Goal: Task Accomplishment & Management: Manage account settings

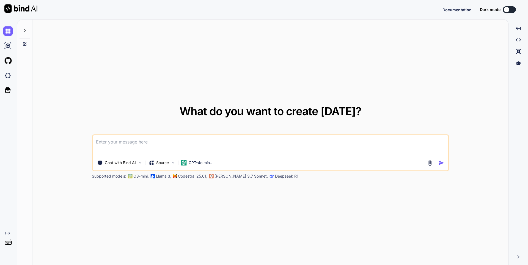
type textarea "x"
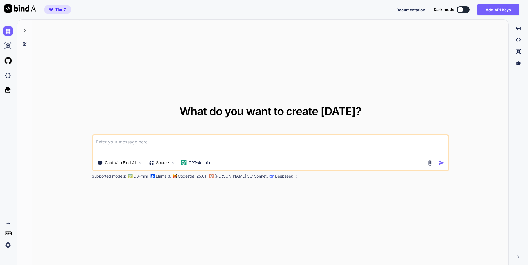
click at [9, 245] on img at bounding box center [7, 244] width 9 height 9
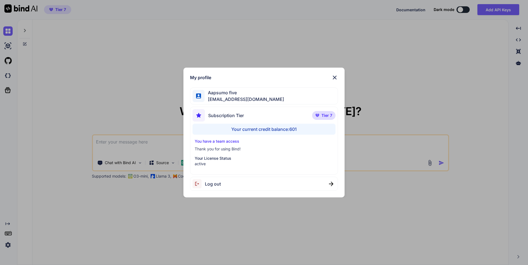
click at [207, 184] on span "Log out" at bounding box center [213, 184] width 16 height 7
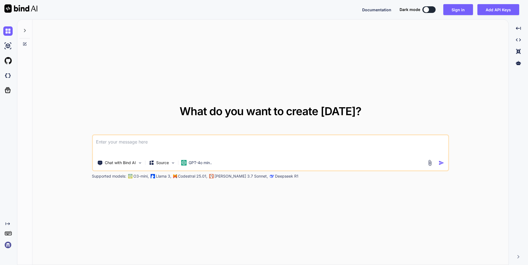
click at [7, 248] on img at bounding box center [7, 244] width 9 height 9
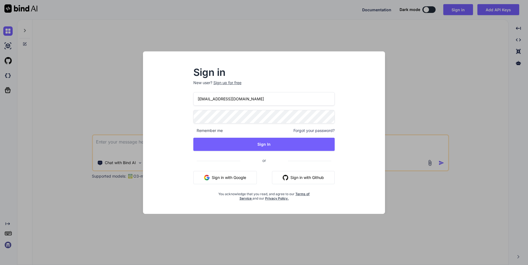
click at [214, 98] on input "[EMAIL_ADDRESS][DOMAIN_NAME]" at bounding box center [263, 98] width 141 height 13
paste input "7"
type input "[EMAIL_ADDRESS][DOMAIN_NAME]"
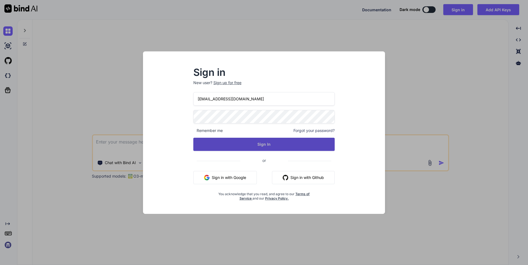
click at [261, 147] on button "Sign In" at bounding box center [263, 144] width 141 height 13
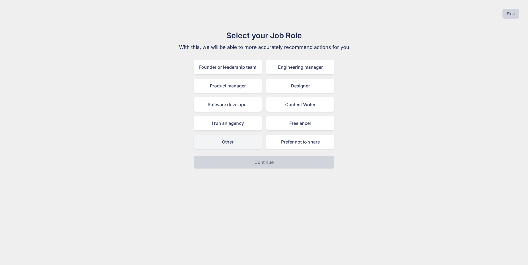
click at [232, 142] on div "Other" at bounding box center [227, 142] width 68 height 14
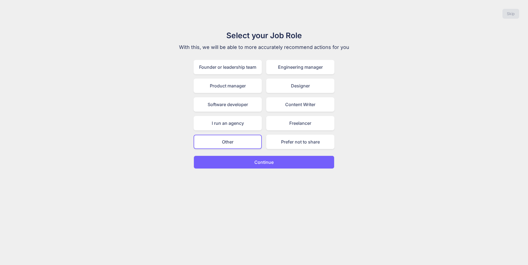
click at [250, 162] on button "Continue" at bounding box center [263, 162] width 141 height 13
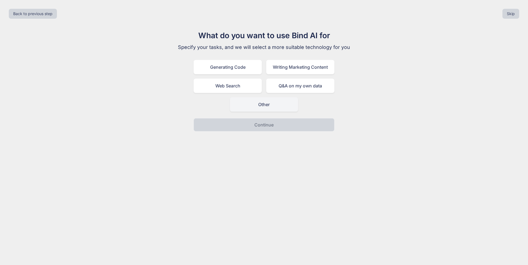
click at [251, 107] on div "Other" at bounding box center [264, 104] width 68 height 14
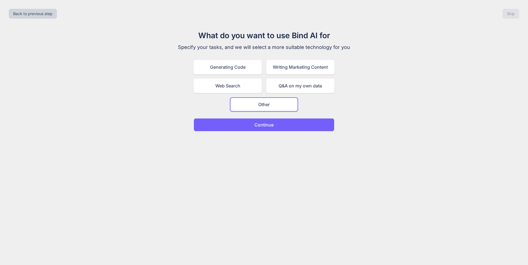
click at [242, 125] on button "Continue" at bounding box center [263, 124] width 141 height 13
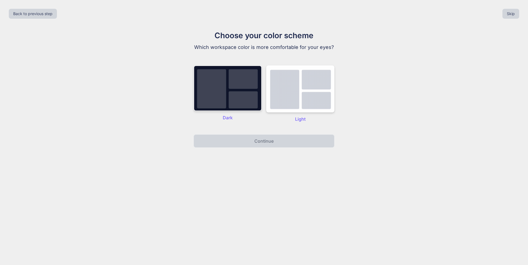
click at [230, 101] on img at bounding box center [227, 88] width 68 height 46
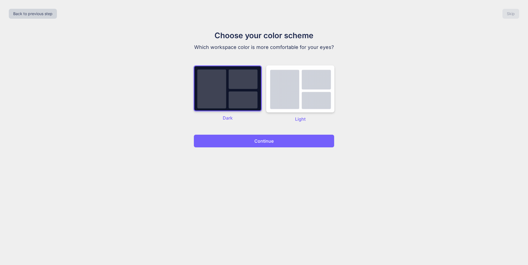
click at [243, 149] on div "Back to previous step Skip Choose your color scheme Which workspace color is mo…" at bounding box center [264, 132] width 528 height 265
click at [251, 141] on button "Continue" at bounding box center [263, 140] width 141 height 13
click at [265, 142] on p "Continue" at bounding box center [263, 141] width 19 height 7
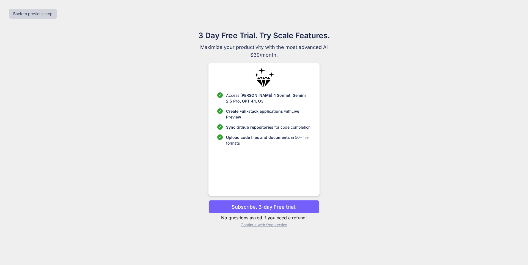
click at [266, 144] on p "Upload code files and documents in 50+ file formats" at bounding box center [268, 140] width 84 height 12
click at [256, 224] on p "Continue with free version" at bounding box center [263, 224] width 111 height 5
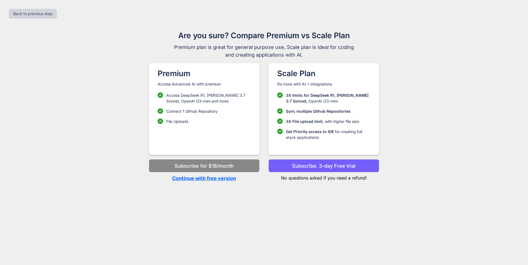
click at [211, 178] on p "Continue with free version" at bounding box center [204, 177] width 111 height 7
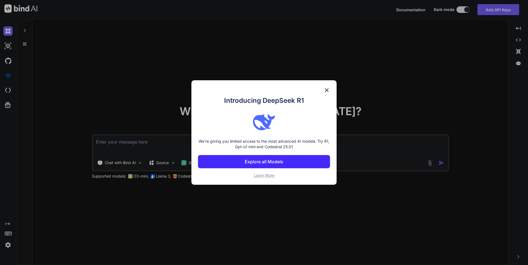
click at [326, 90] on img at bounding box center [326, 90] width 7 height 7
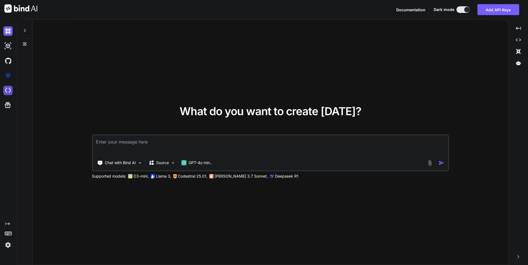
click at [7, 88] on img at bounding box center [7, 90] width 9 height 9
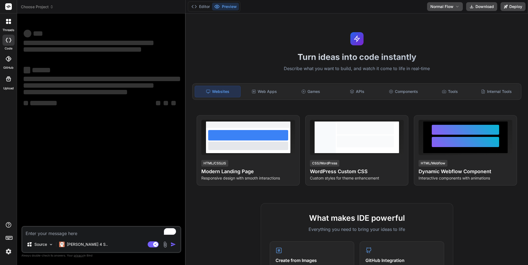
click at [43, 238] on div "Source [PERSON_NAME] 4 S.. Agent Mode. When this toggle is activated, AI automa…" at bounding box center [101, 239] width 160 height 27
click at [45, 235] on textarea "To enrich screen reader interactions, please activate Accessibility in Grammarl…" at bounding box center [101, 232] width 158 height 10
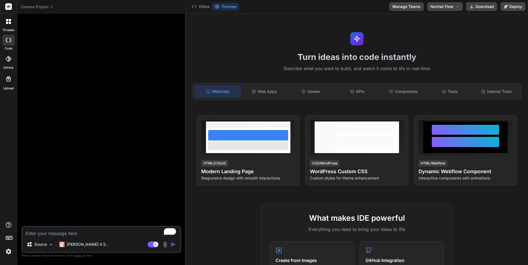
type textarea "x"
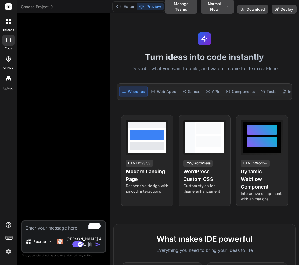
click at [45, 231] on textarea "To enrich screen reader interactions, please activate Accessibility in Grammarl…" at bounding box center [63, 226] width 83 height 10
type textarea "H"
type textarea "x"
type textarea "HI"
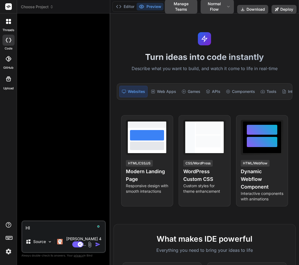
type textarea "x"
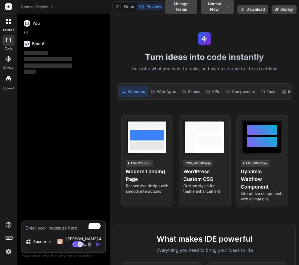
type textarea "x"
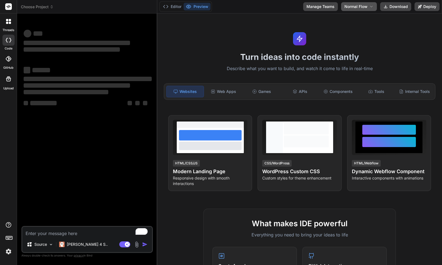
click at [299, 5] on span "Normal Flow" at bounding box center [355, 6] width 23 height 5
click at [299, 28] on button "Agent Flow" at bounding box center [358, 27] width 35 height 10
click at [299, 8] on span "Agent Flow" at bounding box center [356, 6] width 21 height 5
click at [299, 16] on button "Normal Flow" at bounding box center [359, 17] width 33 height 10
type textarea "x"
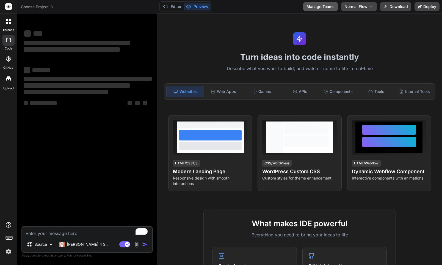
click at [299, 6] on button "Manage Teams" at bounding box center [320, 6] width 35 height 9
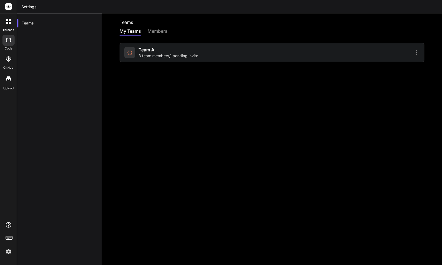
click at [9, 7] on rect at bounding box center [8, 6] width 7 height 7
click at [13, 249] on img at bounding box center [8, 251] width 9 height 9
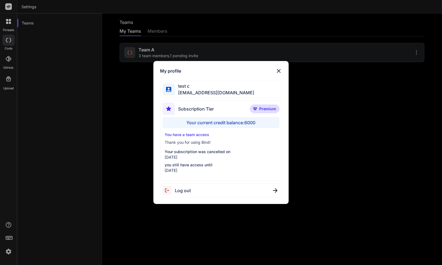
click at [97, 166] on div "My profile test c app7@yopmail.com Subscription Tier Premium Your current credi…" at bounding box center [221, 132] width 442 height 265
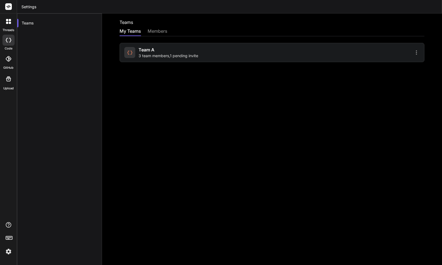
click at [7, 250] on img at bounding box center [8, 251] width 9 height 9
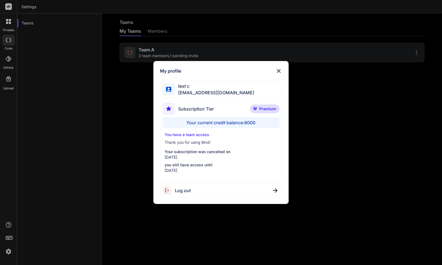
click at [299, 99] on div "My profile test c app7@yopmail.com Subscription Tier Premium Your current credi…" at bounding box center [221, 132] width 442 height 265
